Goal: Task Accomplishment & Management: Complete application form

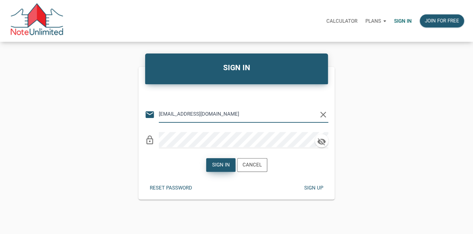
type input "[EMAIL_ADDRESS][DOMAIN_NAME]"
click at [221, 166] on div "Sign in" at bounding box center [221, 165] width 18 height 8
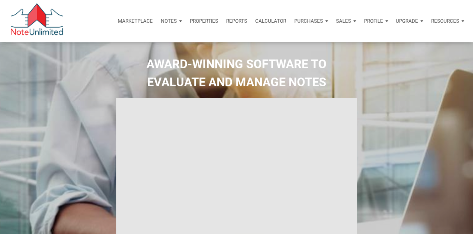
type input "Introduction to new features"
select select
click at [210, 17] on div "Properties" at bounding box center [204, 21] width 36 height 20
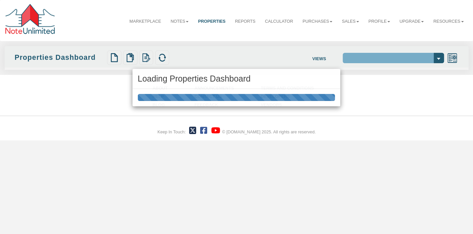
select select "138"
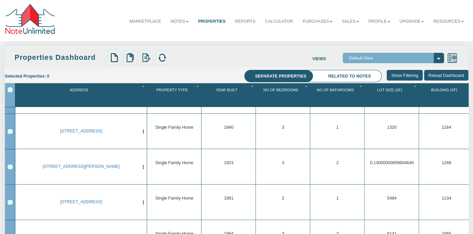
scroll to position [133, 0]
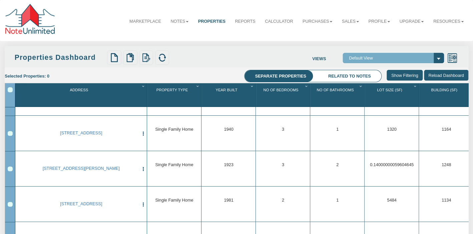
click at [8, 168] on div "Row 6, Row Selection Checkbox" at bounding box center [10, 168] width 5 height 5
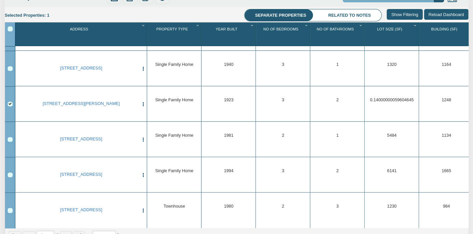
scroll to position [61, 0]
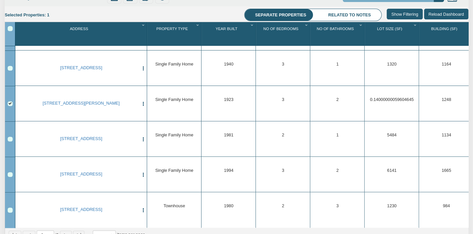
click at [11, 102] on div "Row 6, Row Selection Checkbox" at bounding box center [10, 103] width 5 height 5
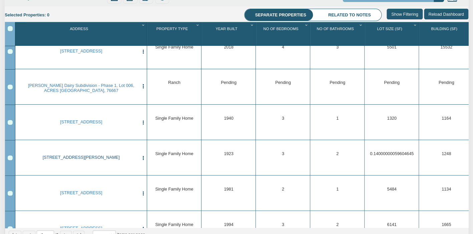
scroll to position [0, 0]
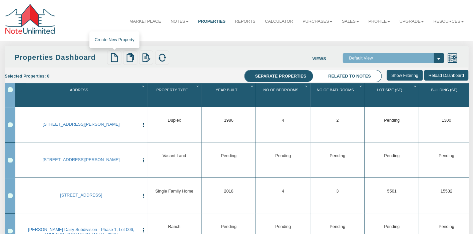
click at [113, 56] on img at bounding box center [114, 57] width 9 height 9
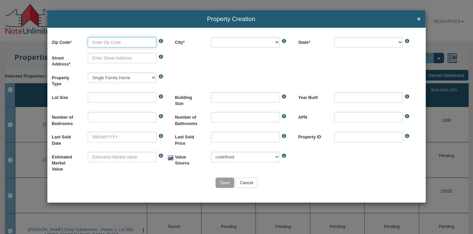
click at [110, 42] on input "text" at bounding box center [122, 42] width 69 height 10
type input "46714"
select select "string:REIFFSBURG"
select select "string:IN"
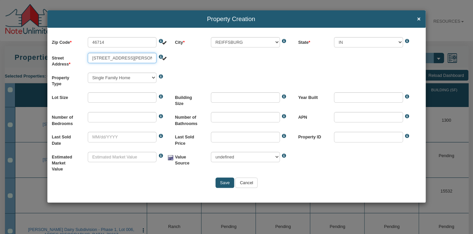
type input "508 lamar st"
select select "string:BLUFFTON"
select select "string:508 LA MAR ST"
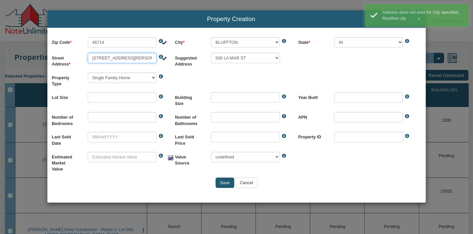
click at [123, 60] on input "508 lamar st" at bounding box center [122, 58] width 69 height 10
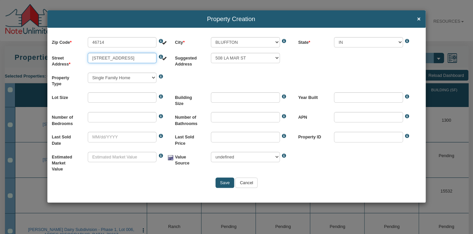
type input "508 la mar st"
click at [214, 74] on div "Property Type Single Family Home Commercial Land Commercial Property Commercial…" at bounding box center [237, 79] width 370 height 15
click at [113, 120] on input "text" at bounding box center [122, 117] width 69 height 10
type input "3"
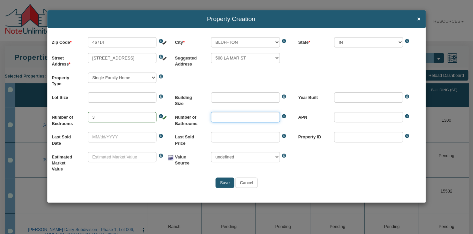
click at [226, 119] on input "text" at bounding box center [245, 117] width 69 height 10
type input "1.5"
click at [351, 99] on input "number" at bounding box center [368, 97] width 69 height 10
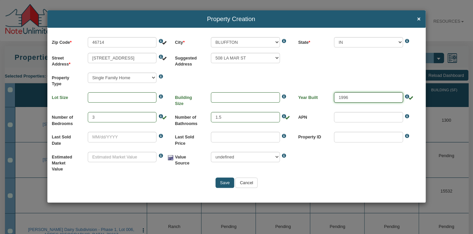
type input "1996"
click at [301, 78] on div "Property Type Single Family Home Commercial Land Commercial Property Commercial…" at bounding box center [237, 79] width 370 height 15
click at [130, 155] on input "text" at bounding box center [122, 157] width 69 height 10
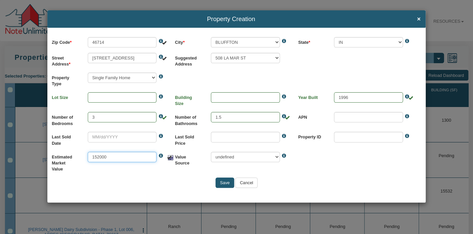
type input "152000"
click at [90, 100] on input "text" at bounding box center [122, 97] width 69 height 10
type input "7084"
click at [253, 98] on input "text" at bounding box center [245, 97] width 69 height 10
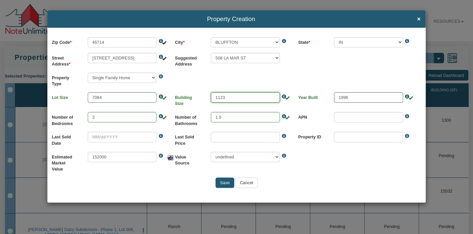
type input "1123"
click at [304, 165] on div "Estimated Market Value 152000 Value must be positive The Estimated market value…" at bounding box center [237, 162] width 370 height 21
click at [224, 179] on input "Save" at bounding box center [225, 182] width 19 height 10
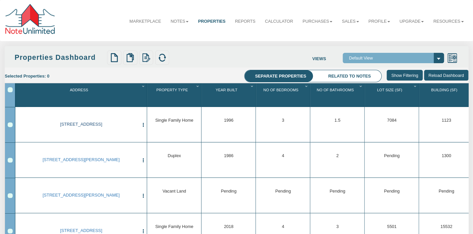
click at [76, 124] on link "508 la mar st, BLUFFTON, IN, 46714" at bounding box center [80, 123] width 115 height 5
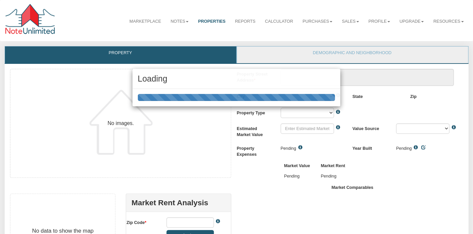
scroll to position [124, 0]
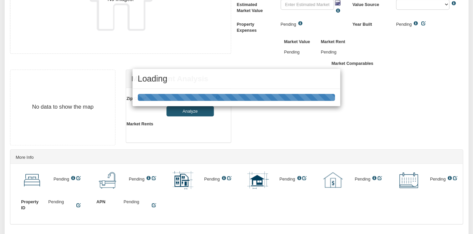
type textarea "508 la mar st"
type input "$152,000.00"
type input "46714"
select select "string:BLUFFTON"
select select "string:SFR"
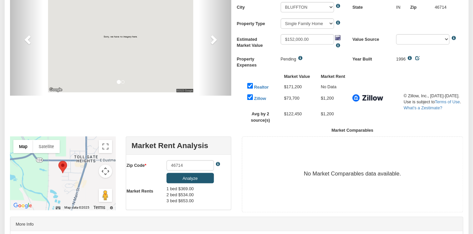
scroll to position [84, 0]
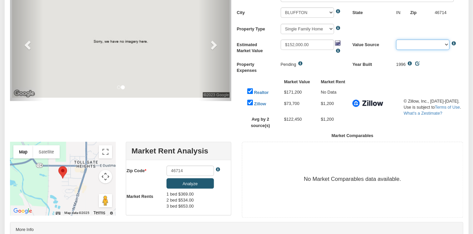
select select "string:BPO"
click option "BPO" at bounding box center [0, 0] width 0 height 0
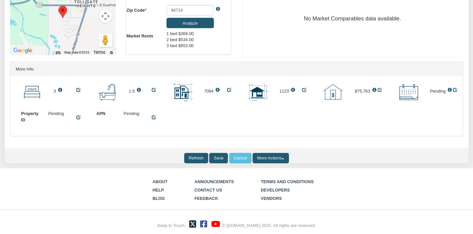
scroll to position [0, 0]
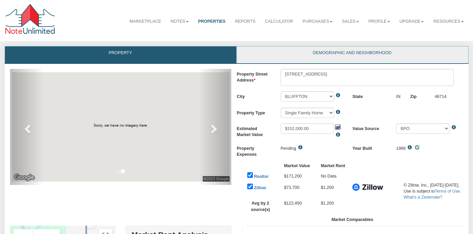
click at [329, 54] on link "Demographic and Neighborhood" at bounding box center [352, 54] width 231 height 17
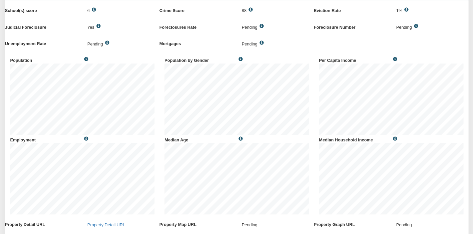
scroll to position [64, 0]
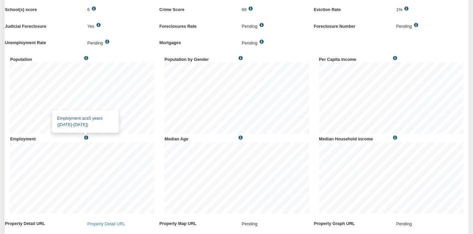
click at [86, 138] on span at bounding box center [85, 138] width 6 height 4
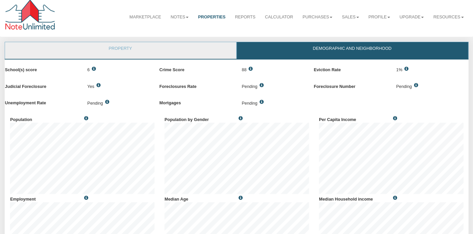
scroll to position [0, 0]
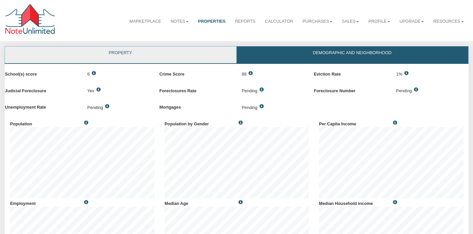
click at [163, 53] on link "Property" at bounding box center [120, 54] width 231 height 17
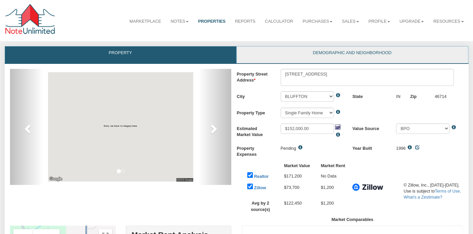
click at [280, 53] on link "Demographic and Neighborhood" at bounding box center [352, 54] width 231 height 17
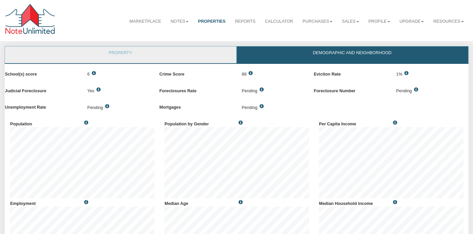
scroll to position [79, 154]
click at [148, 52] on link "Property" at bounding box center [120, 54] width 231 height 17
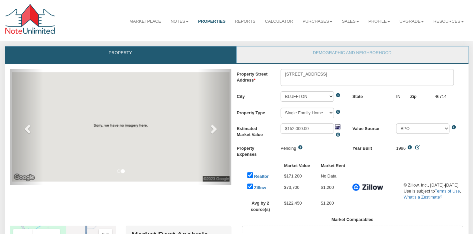
click at [124, 52] on link "Property" at bounding box center [120, 54] width 231 height 17
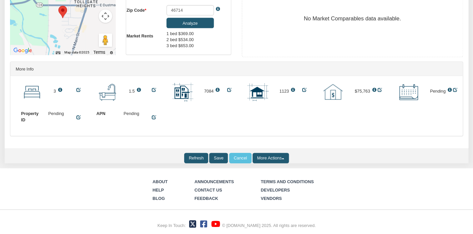
scroll to position [0, 0]
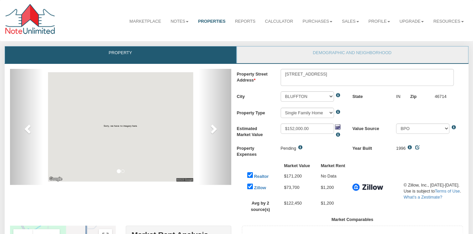
click at [206, 21] on link "Properties" at bounding box center [211, 21] width 37 height 16
click at [211, 22] on link "Properties" at bounding box center [211, 21] width 37 height 16
click at [176, 21] on link "Notes" at bounding box center [179, 21] width 27 height 16
click at [155, 37] on link "Dashboard" at bounding box center [166, 36] width 55 height 8
click at [143, 20] on link "Marketplace" at bounding box center [145, 21] width 41 height 16
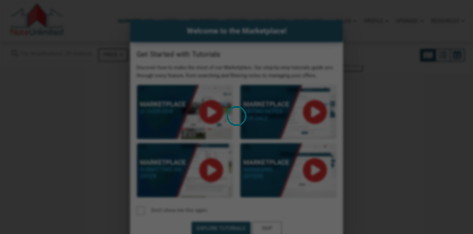
click at [267, 229] on div "Loading" at bounding box center [236, 117] width 473 height 234
select select
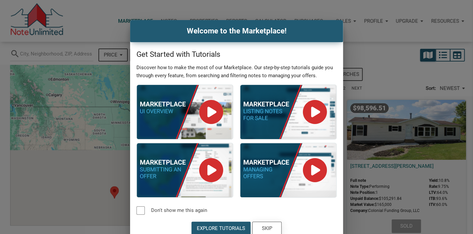
click at [267, 229] on div "Skip" at bounding box center [267, 228] width 10 height 8
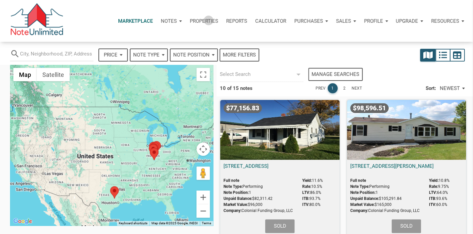
click at [207, 20] on p "Properties" at bounding box center [204, 21] width 28 height 6
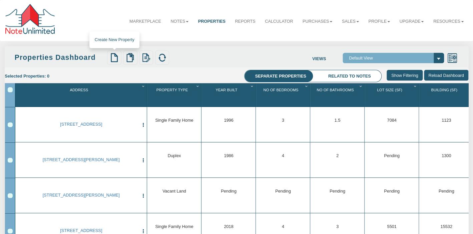
click at [113, 57] on img at bounding box center [114, 57] width 9 height 9
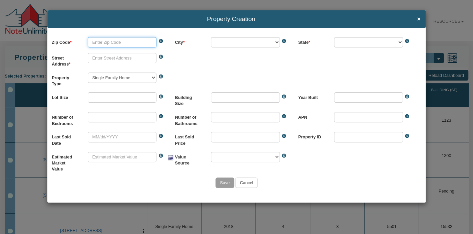
click at [133, 43] on input "text" at bounding box center [122, 42] width 69 height 10
type input "44095"
click at [120, 57] on input "text" at bounding box center [122, 58] width 69 height 10
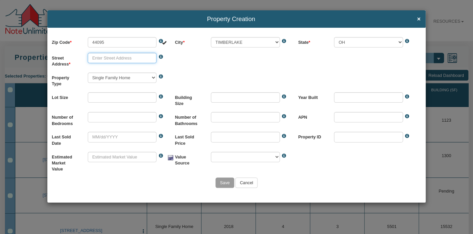
select select "string:TIMBERLAKE"
select select "string:OH"
type input "164 w overlook dr"
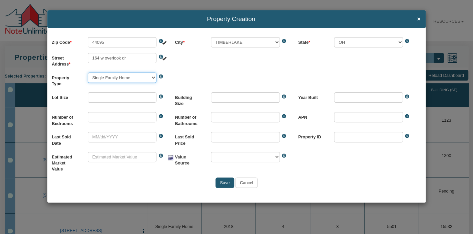
select select "string:164 W OVERLOOK DR"
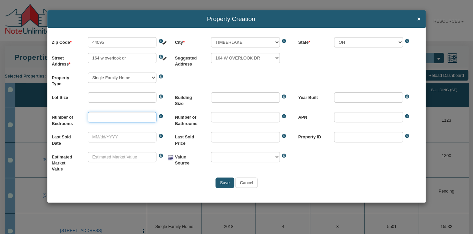
click at [125, 121] on input "text" at bounding box center [122, 117] width 69 height 10
type input "3"
click at [224, 116] on input "text" at bounding box center [245, 117] width 69 height 10
type input "3"
type input "2"
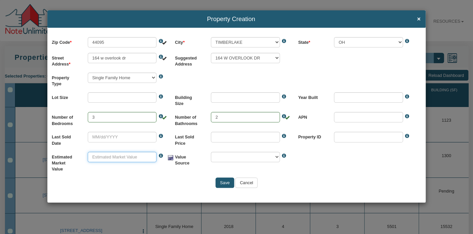
click at [135, 158] on input "text" at bounding box center [122, 157] width 69 height 10
type input "225000"
click at [223, 181] on input "Save" at bounding box center [225, 182] width 19 height 10
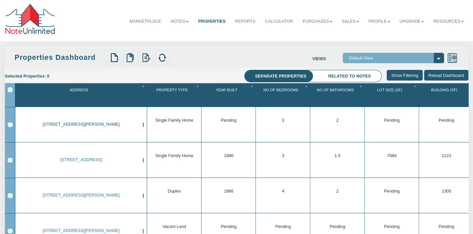
click at [71, 124] on link "164 w overlook dr, TIMBERLAKE, OH, 44095" at bounding box center [80, 123] width 115 height 5
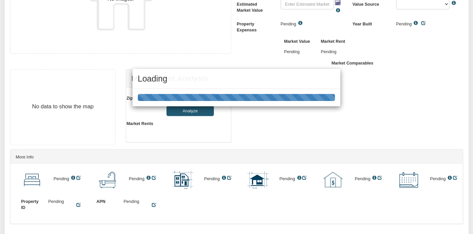
scroll to position [124, 0]
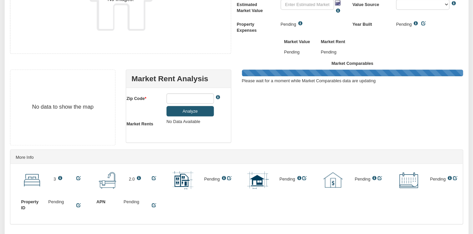
type textarea "164 w overlook dr"
select select "string:TIMBERLAKE"
select select "string:SFR"
type input "$225,000.00"
type input "44095"
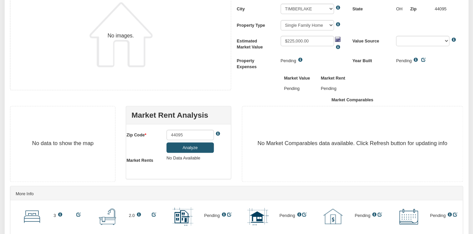
scroll to position [0, 0]
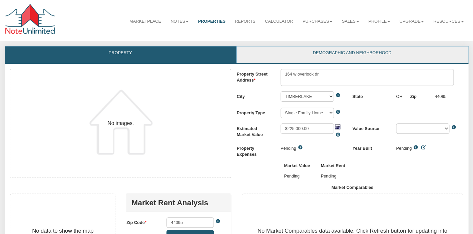
click at [285, 50] on link "Demographic and Neighborhood" at bounding box center [352, 54] width 231 height 17
